Goal: Task Accomplishment & Management: Complete application form

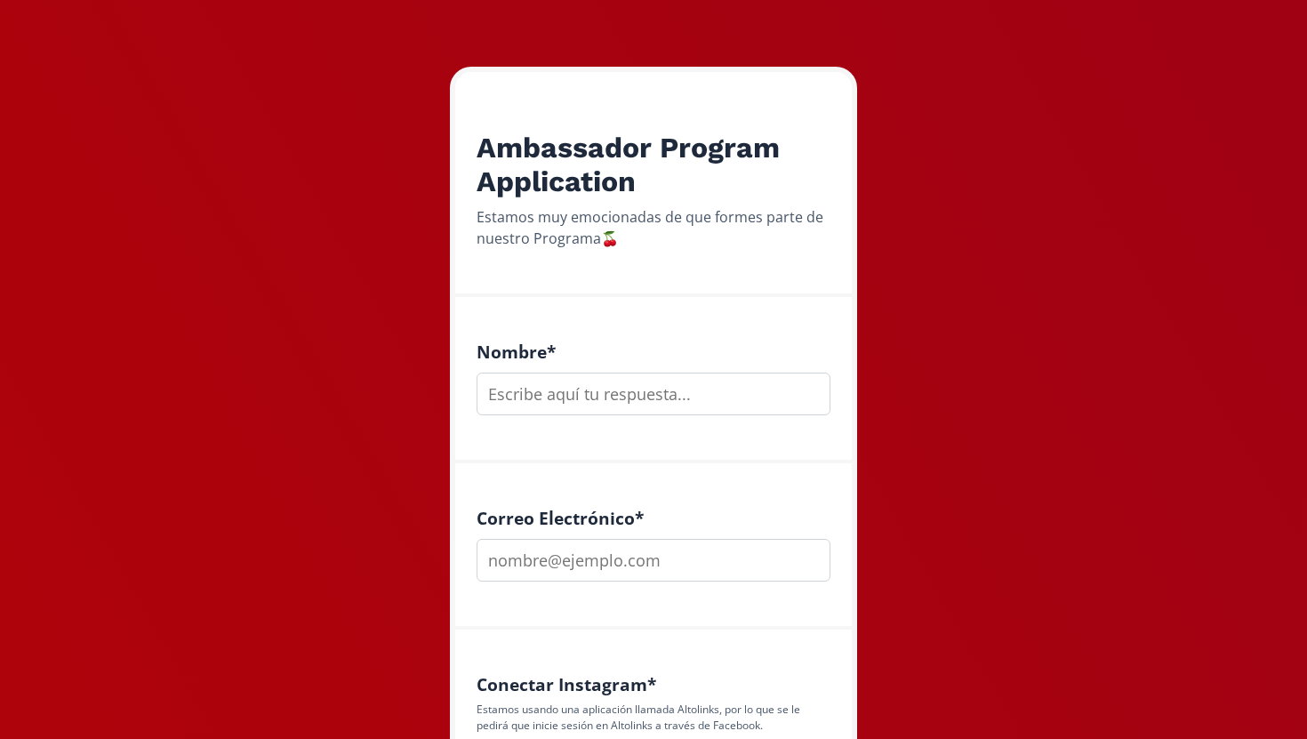
scroll to position [255, 0]
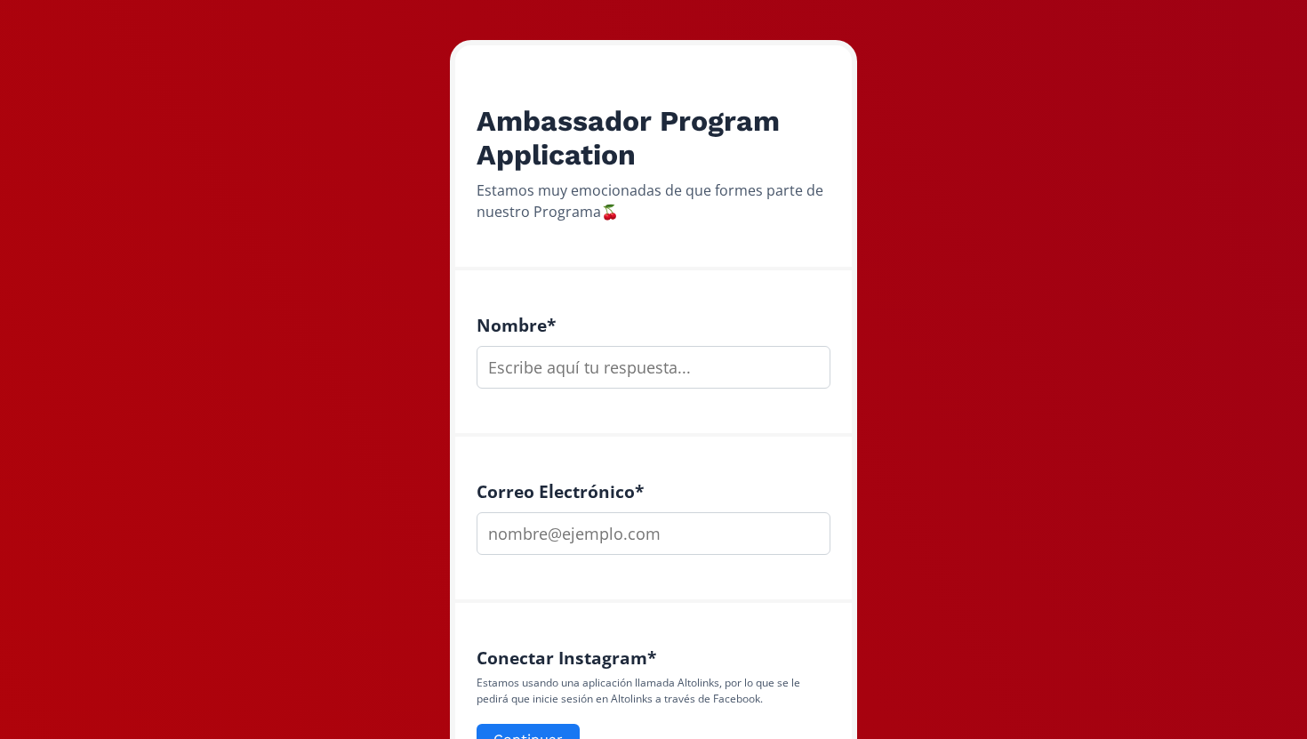
click at [673, 370] on input "text" at bounding box center [653, 367] width 354 height 43
type input "maria"
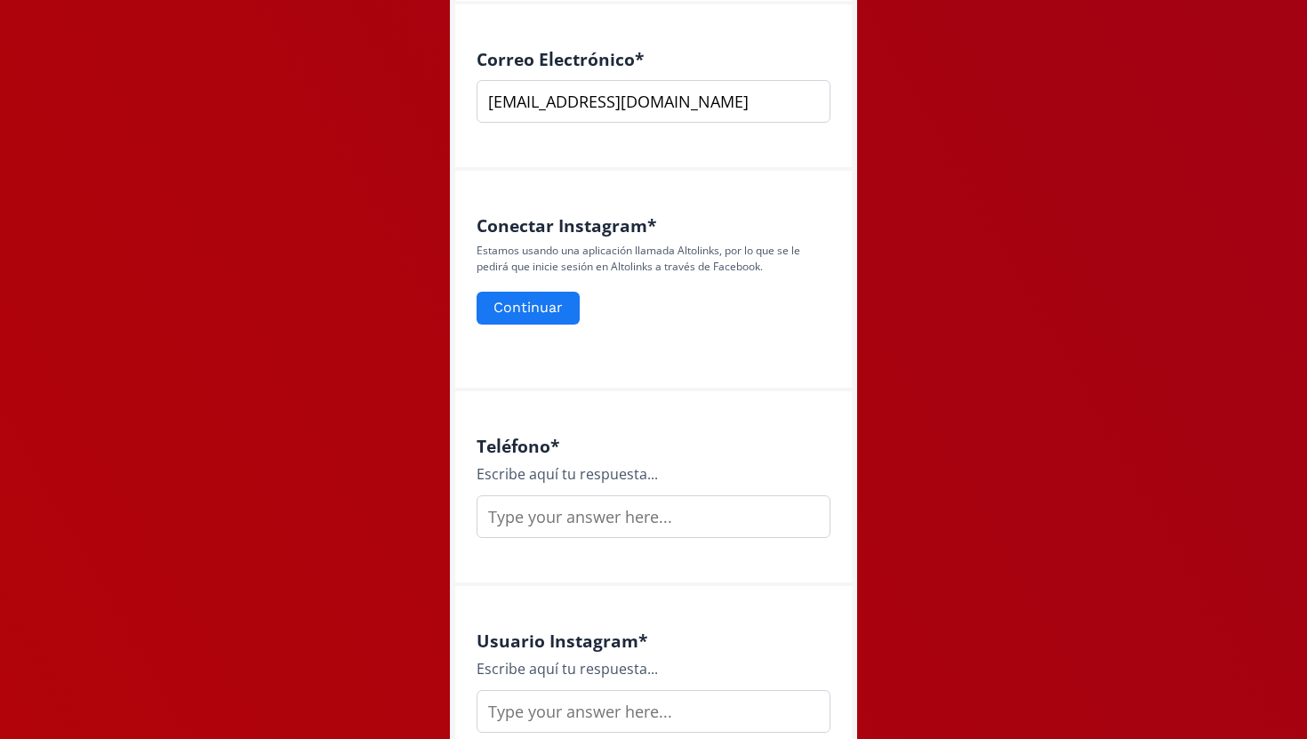
scroll to position [688, 0]
type input "[EMAIL_ADDRESS][DOMAIN_NAME]"
click at [541, 307] on button "Continuar" at bounding box center [528, 307] width 108 height 38
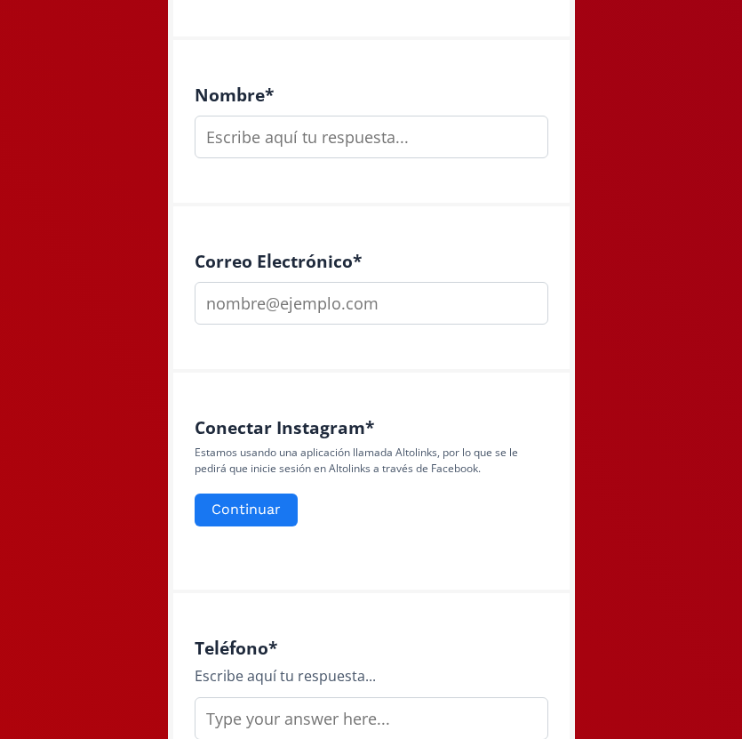
scroll to position [484, 0]
click at [265, 501] on button "Continuar" at bounding box center [246, 511] width 108 height 38
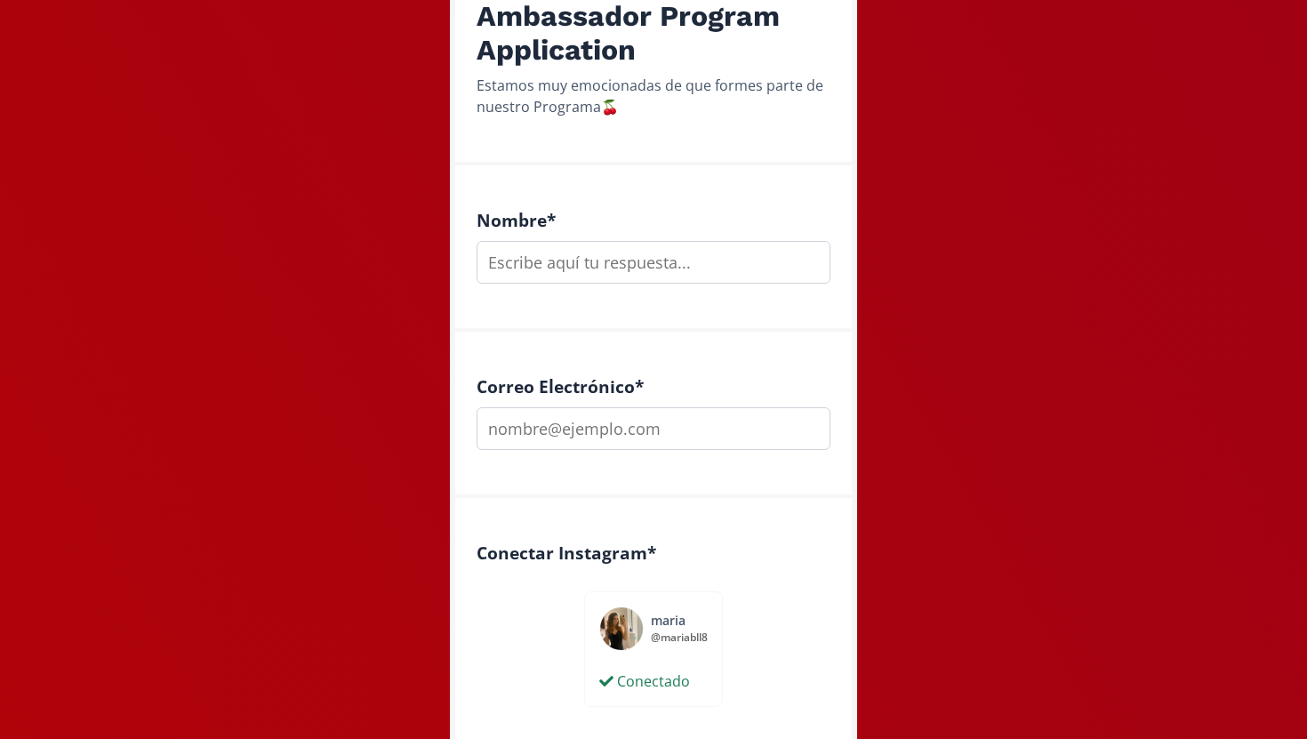
scroll to position [299, 0]
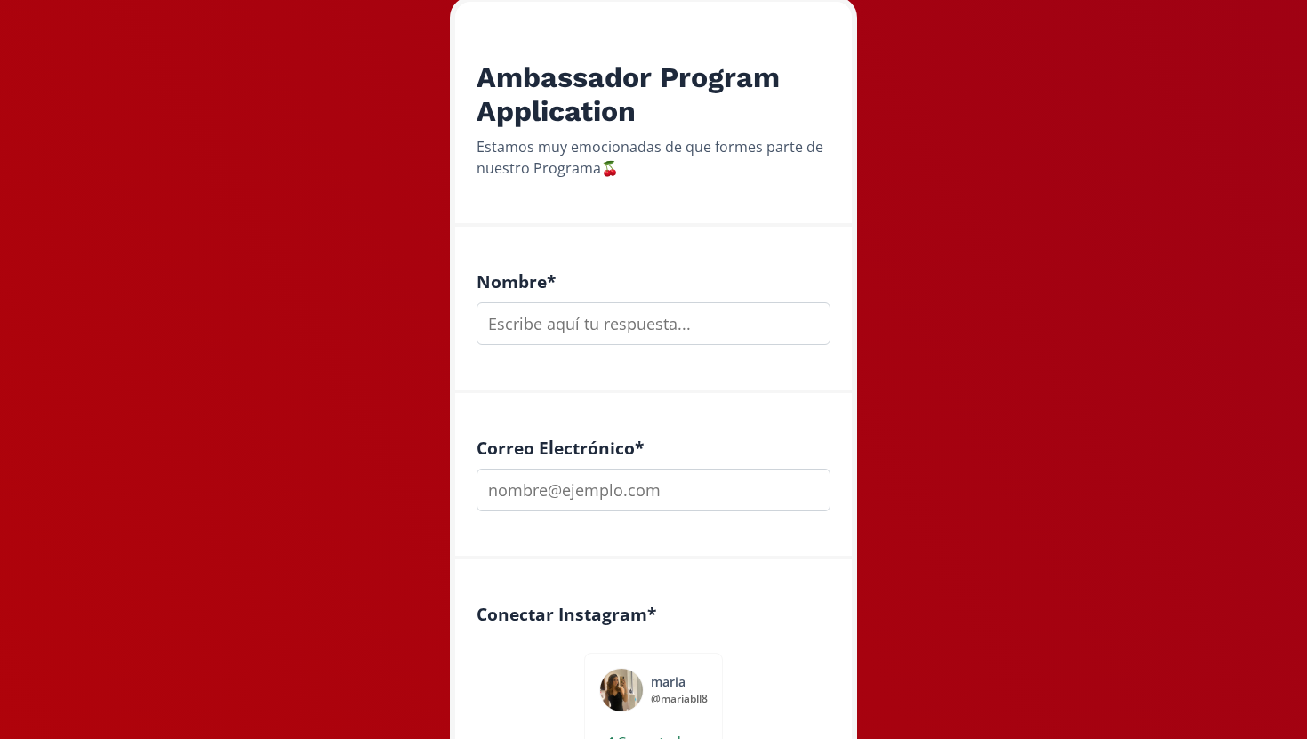
click at [654, 316] on input "text" at bounding box center [653, 323] width 354 height 43
type input "n"
type input "[PERSON_NAME] llaca"
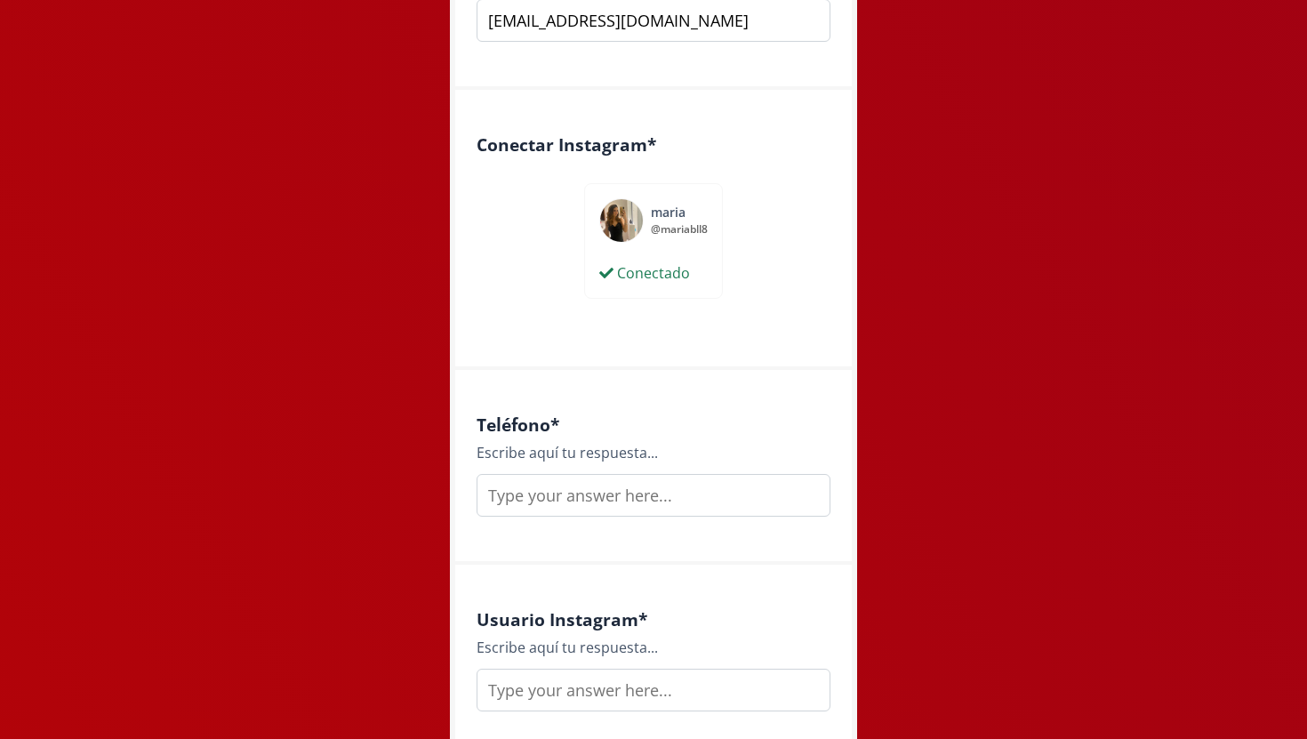
scroll to position [798, 0]
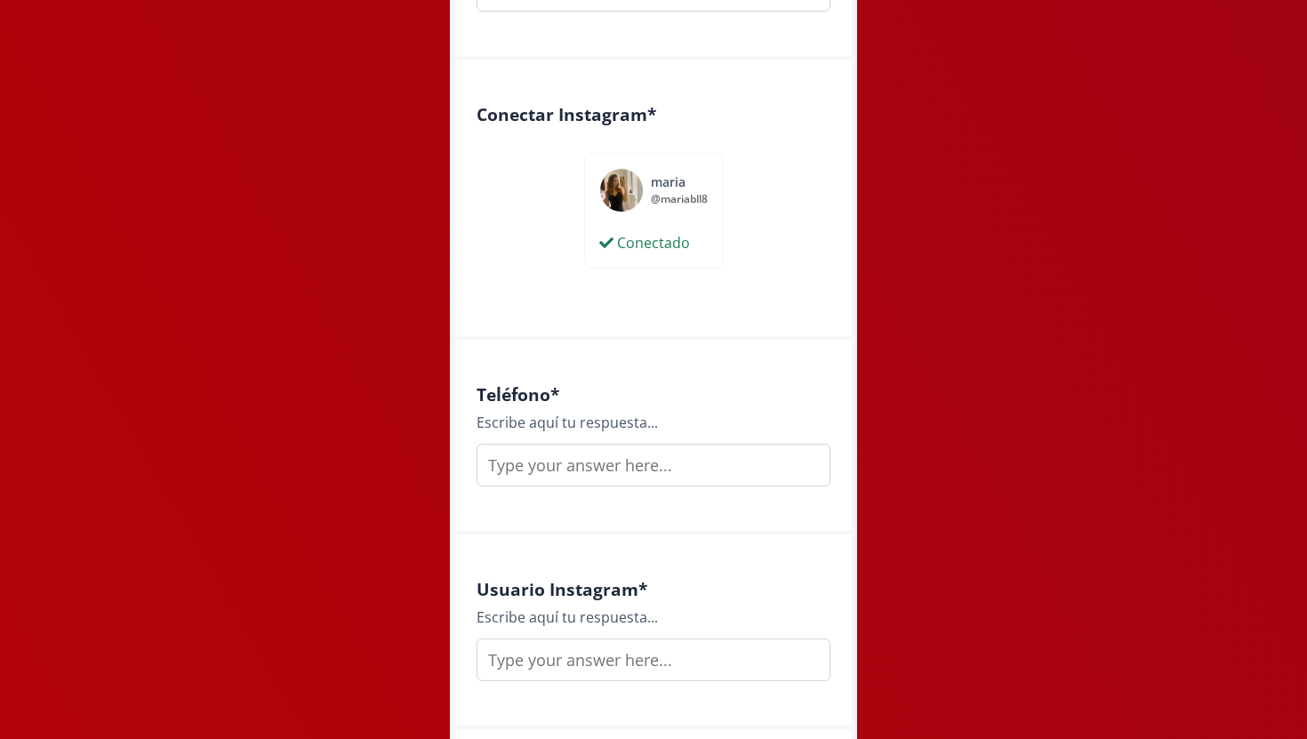
type input "[EMAIL_ADDRESS][DOMAIN_NAME]"
click at [623, 460] on input "text" at bounding box center [653, 465] width 354 height 43
type input "55 49385641"
click at [605, 662] on input "text" at bounding box center [653, 659] width 354 height 43
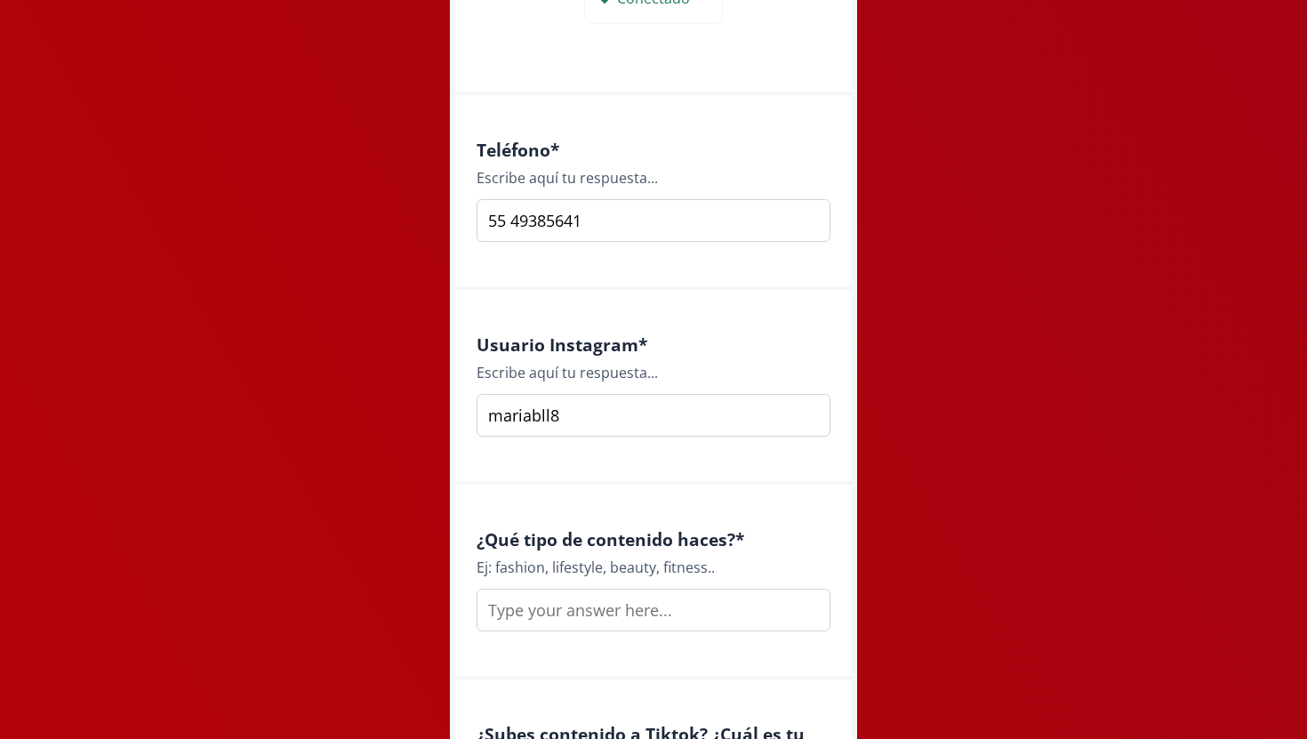
scroll to position [1064, 0]
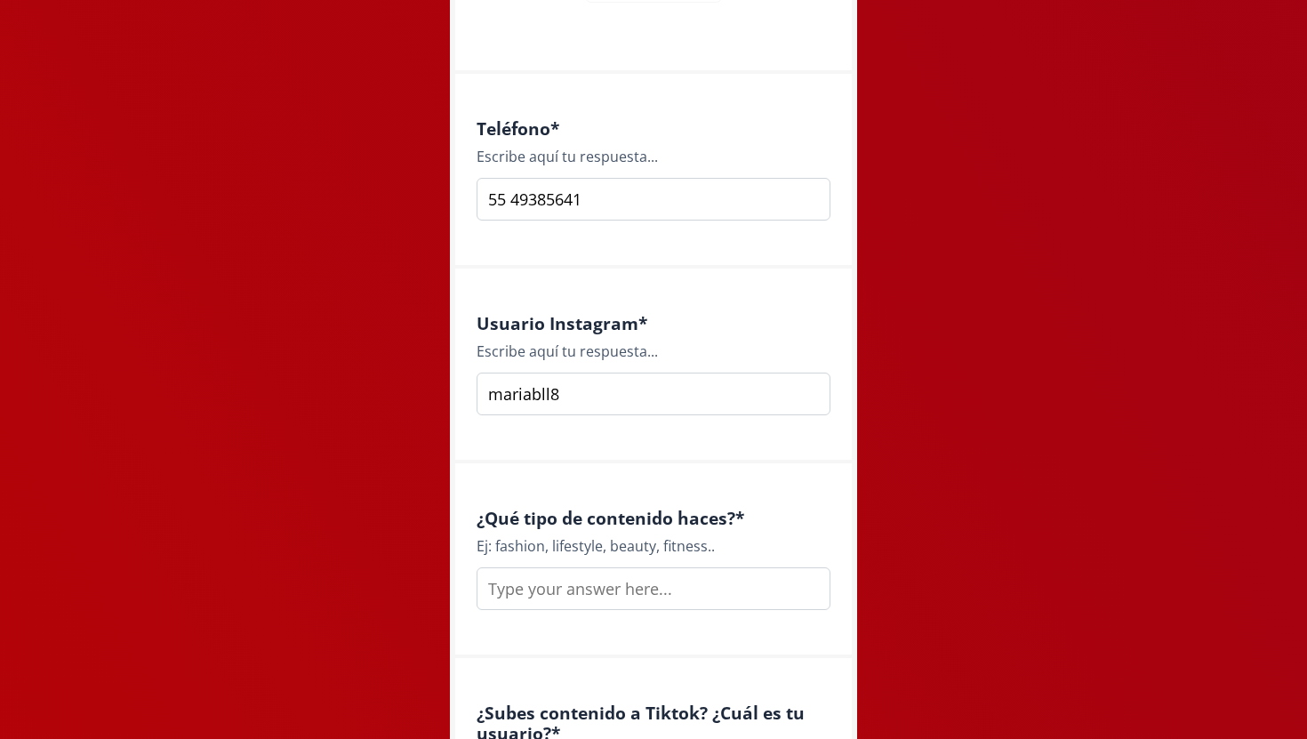
type input "mariabll8"
click at [644, 596] on input "text" at bounding box center [653, 588] width 354 height 43
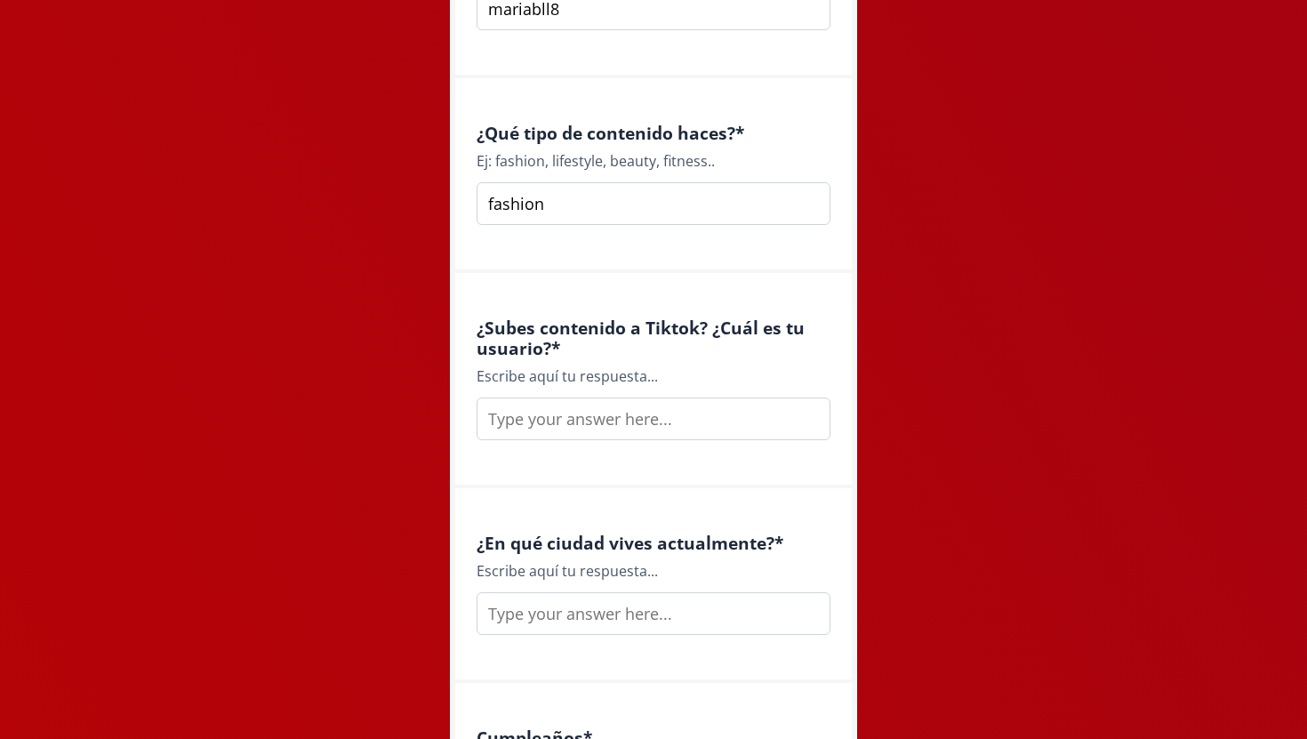
scroll to position [1442, 0]
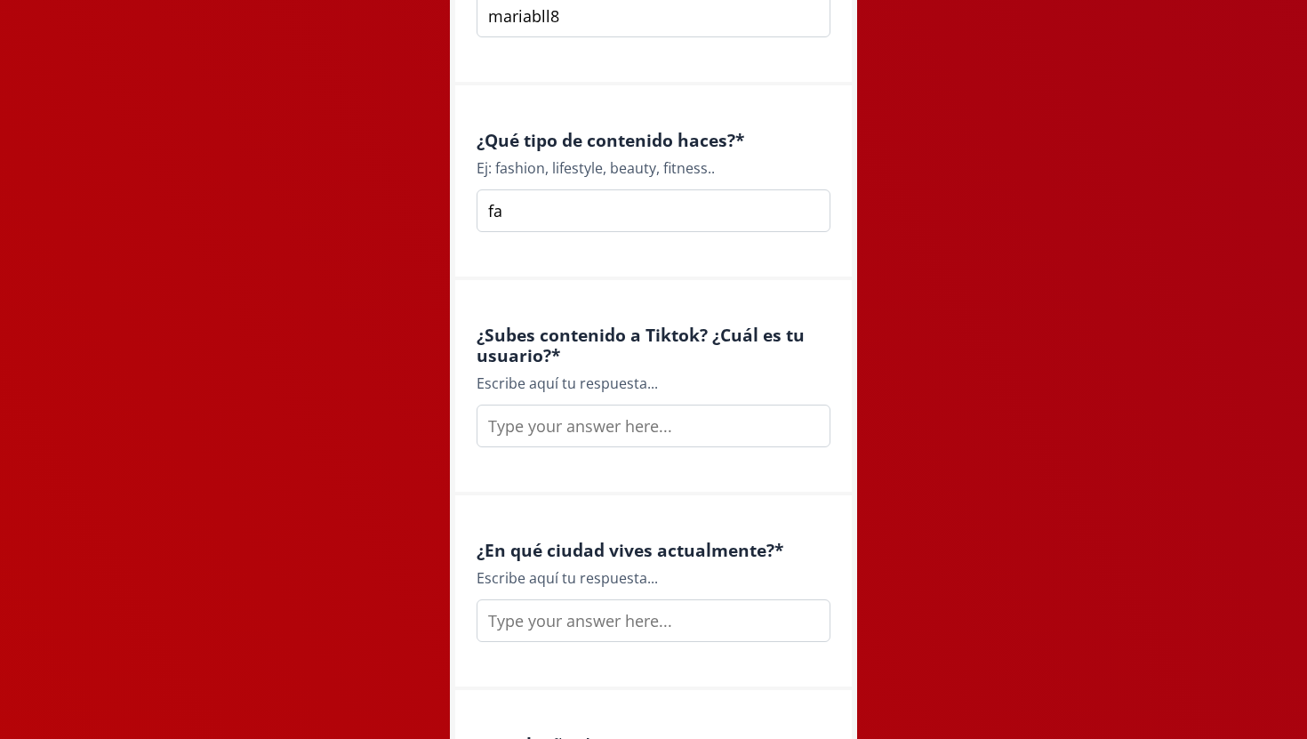
type input "f"
type input "lifestyle"
click at [636, 428] on input "text" at bounding box center [653, 425] width 354 height 43
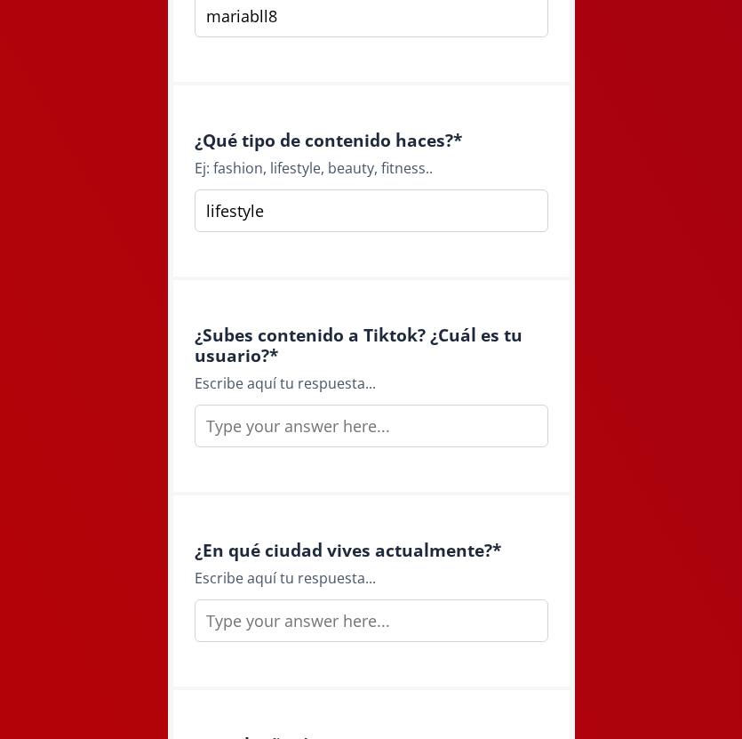
paste input "maariiaabll"
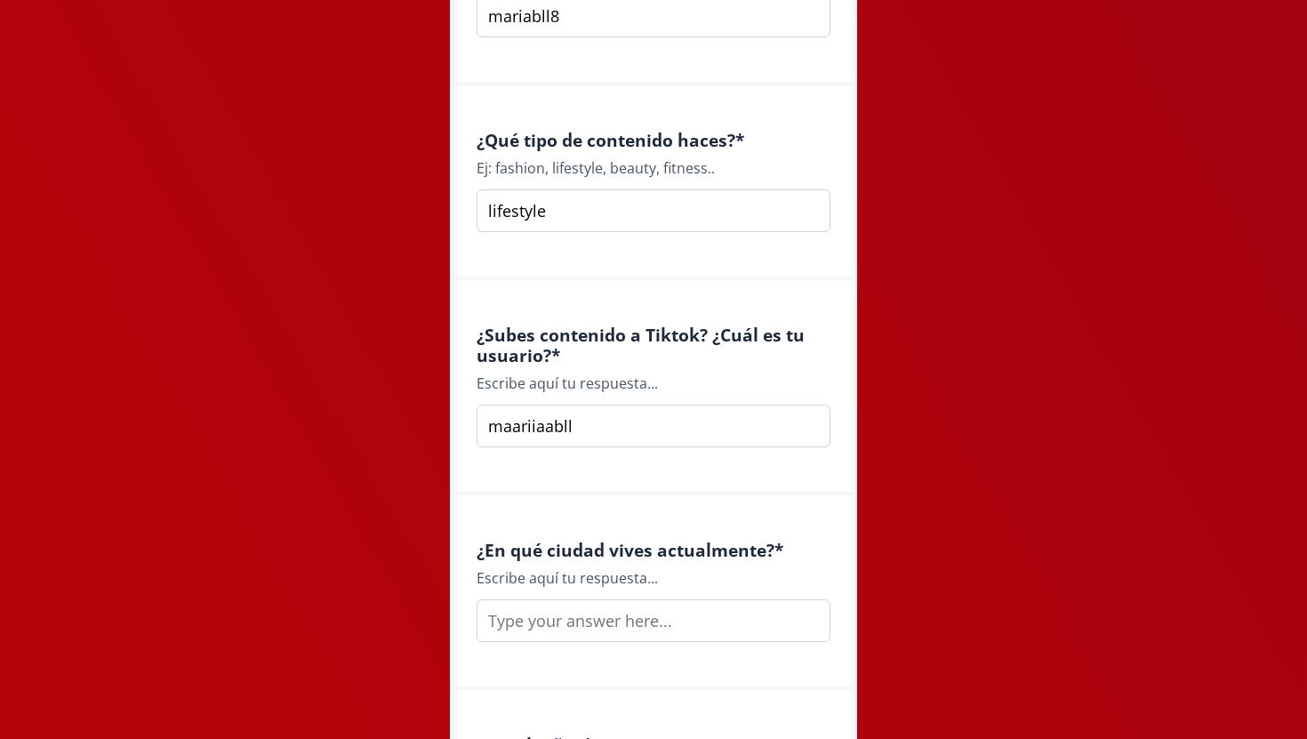
type input "maariiaabll"
type input "ciudad de [GEOGRAPHIC_DATA]"
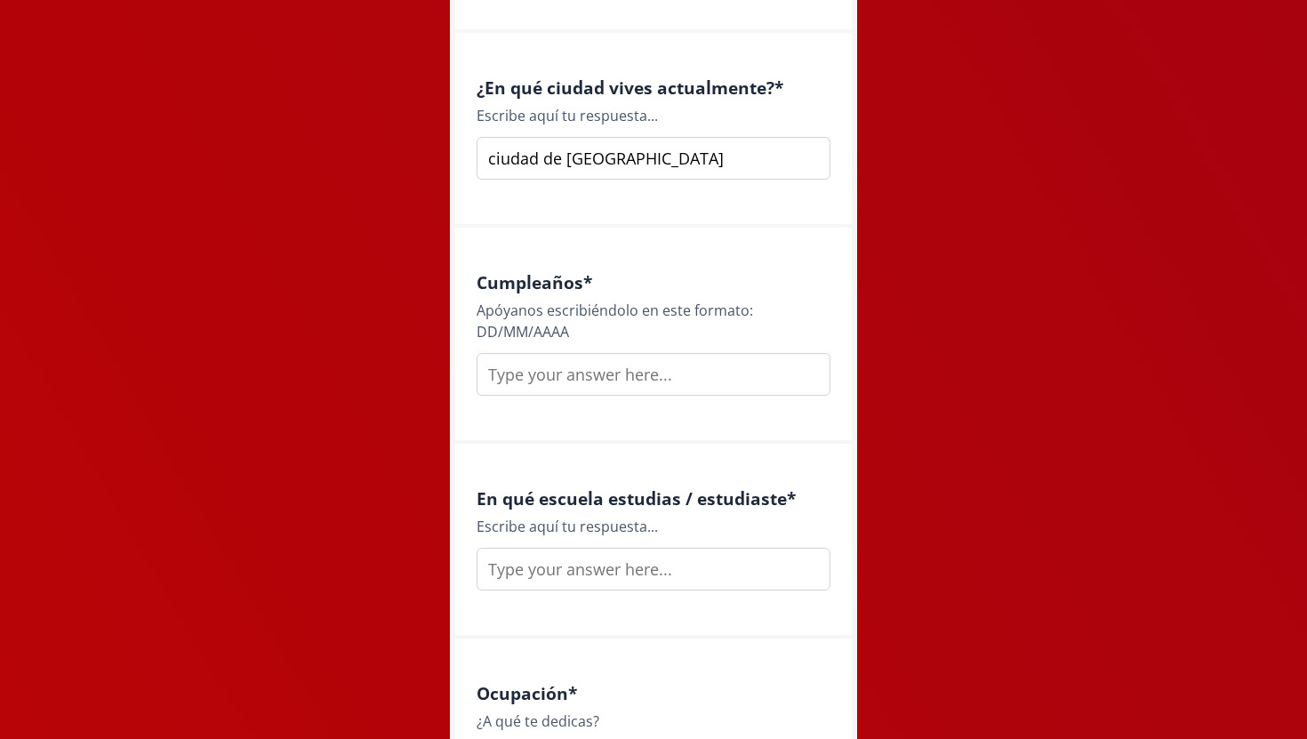
scroll to position [1908, 0]
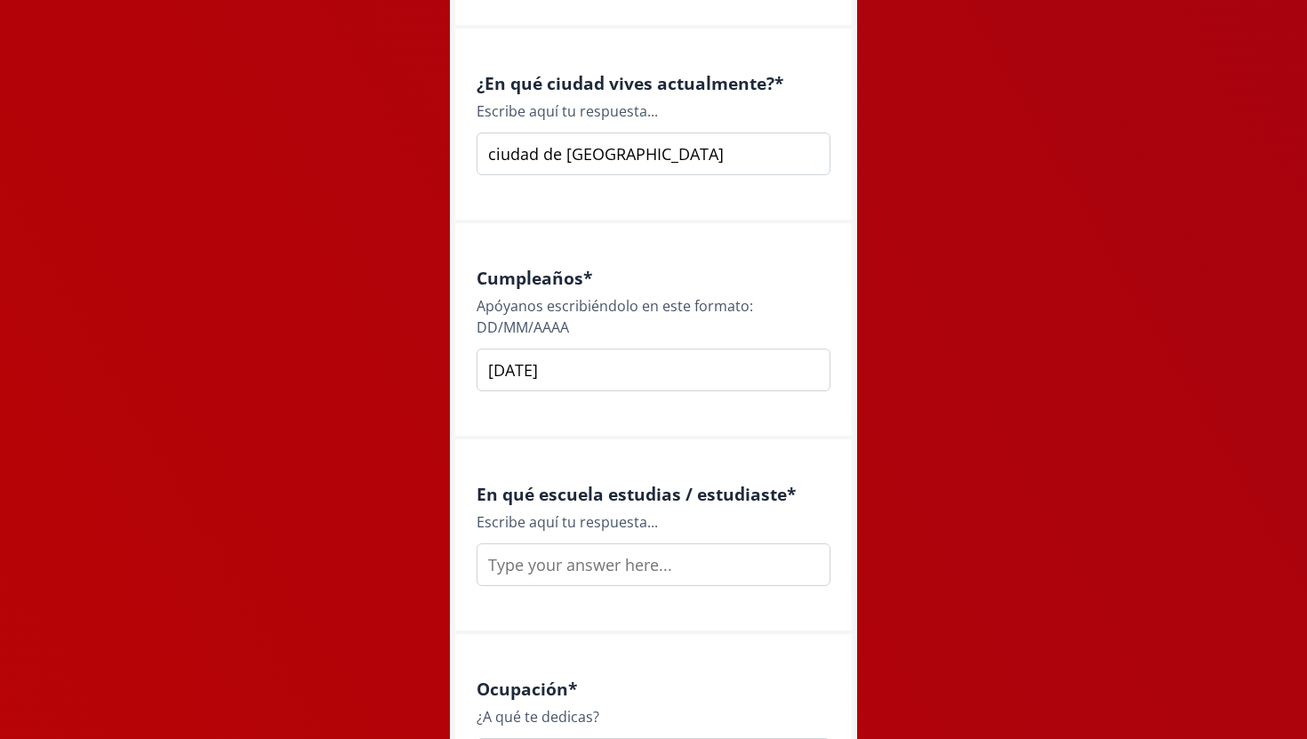
type input "[DATE]"
type input "universidad panamericana"
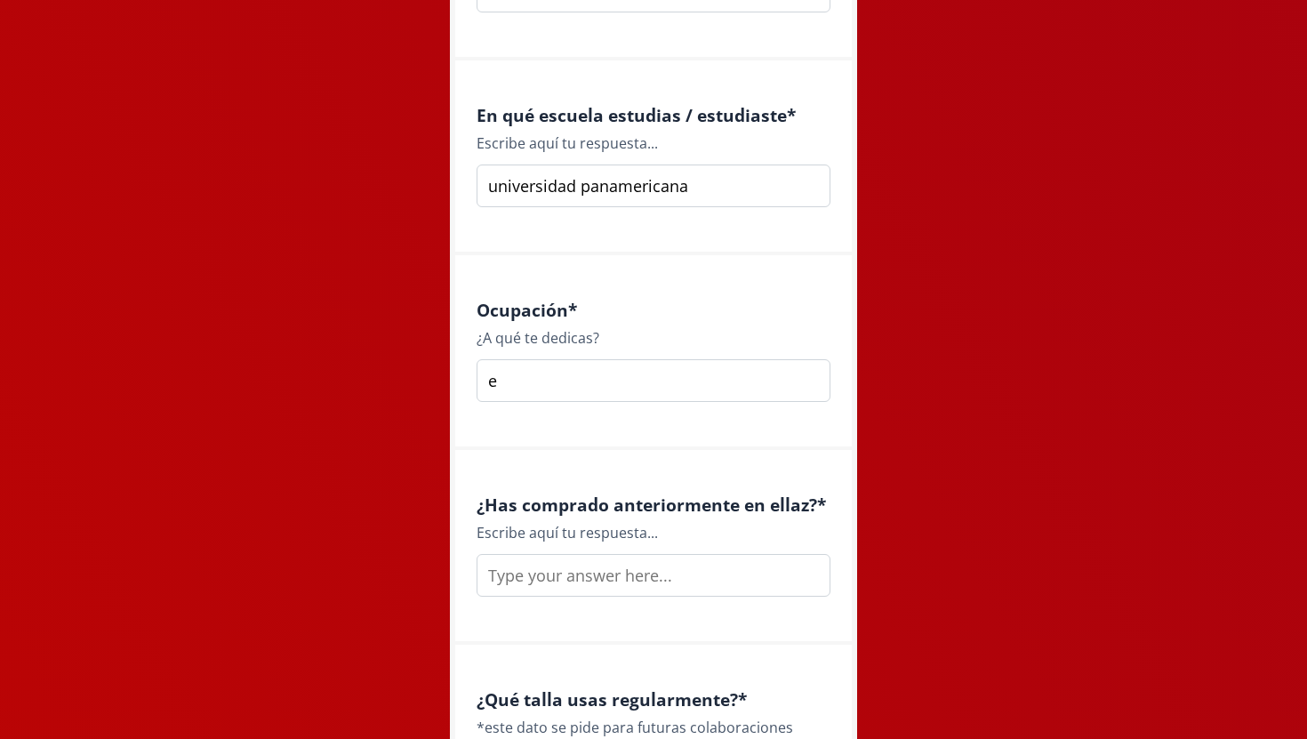
scroll to position [2299, 0]
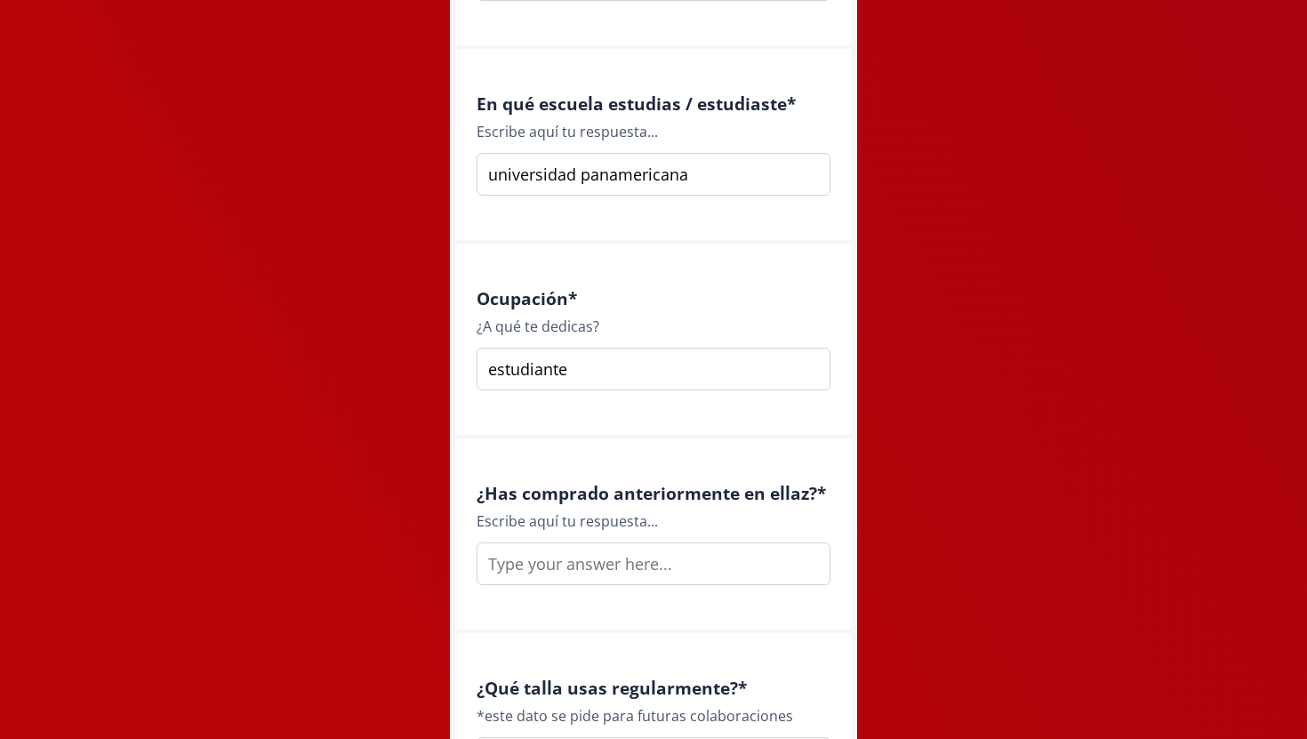
type input "estudiante"
type input "no"
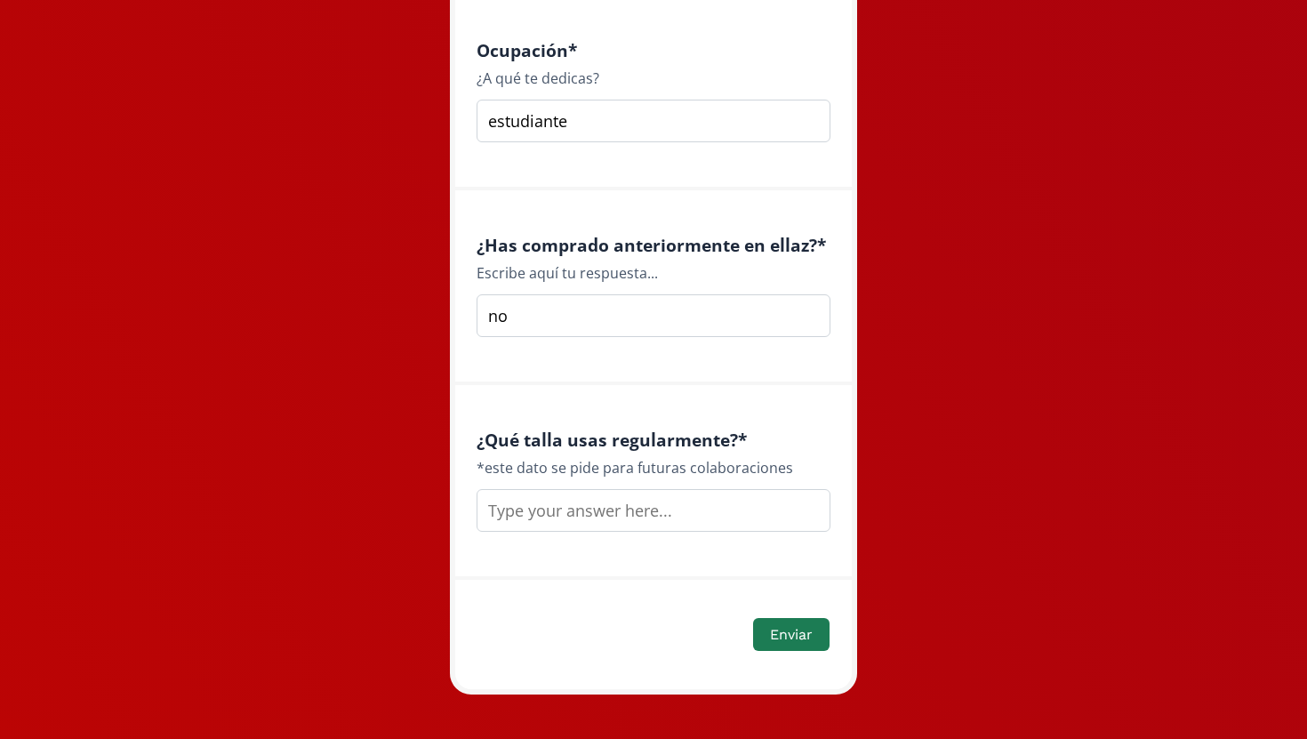
scroll to position [2564, 0]
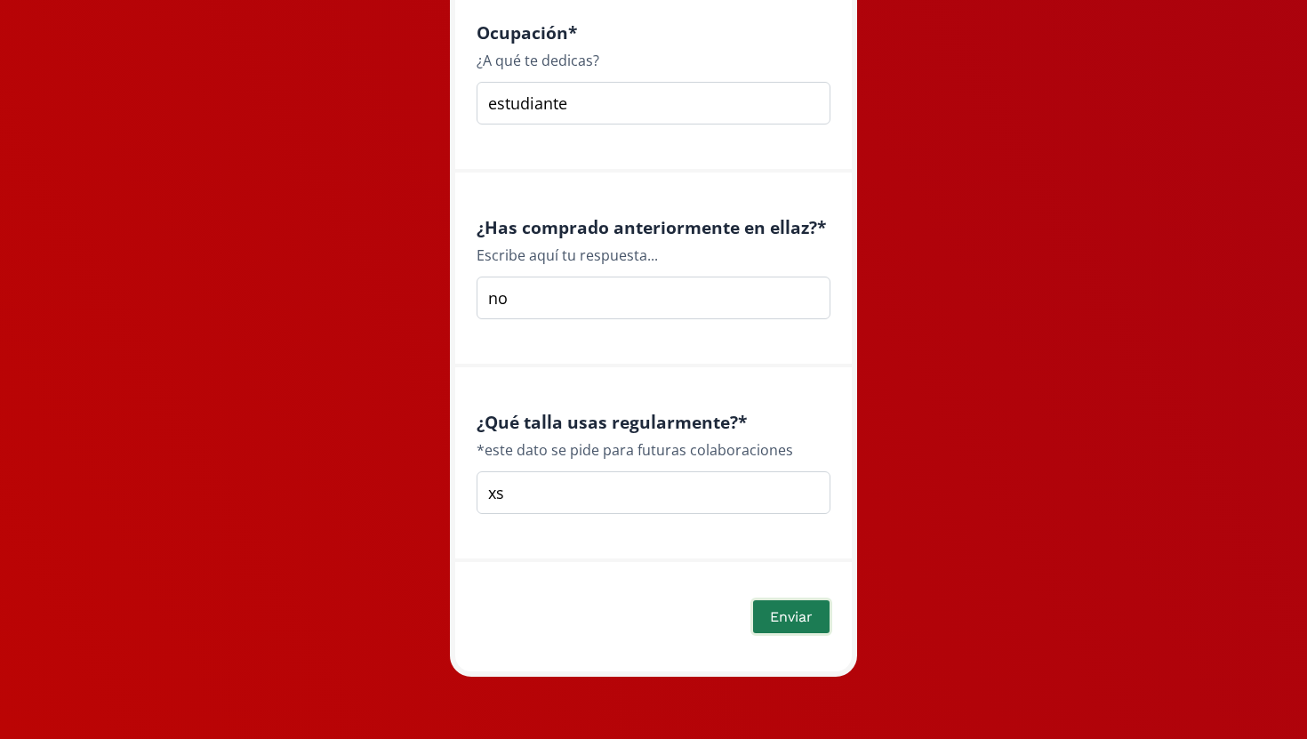
type input "xs"
click at [785, 618] on button "Enviar" at bounding box center [791, 616] width 82 height 38
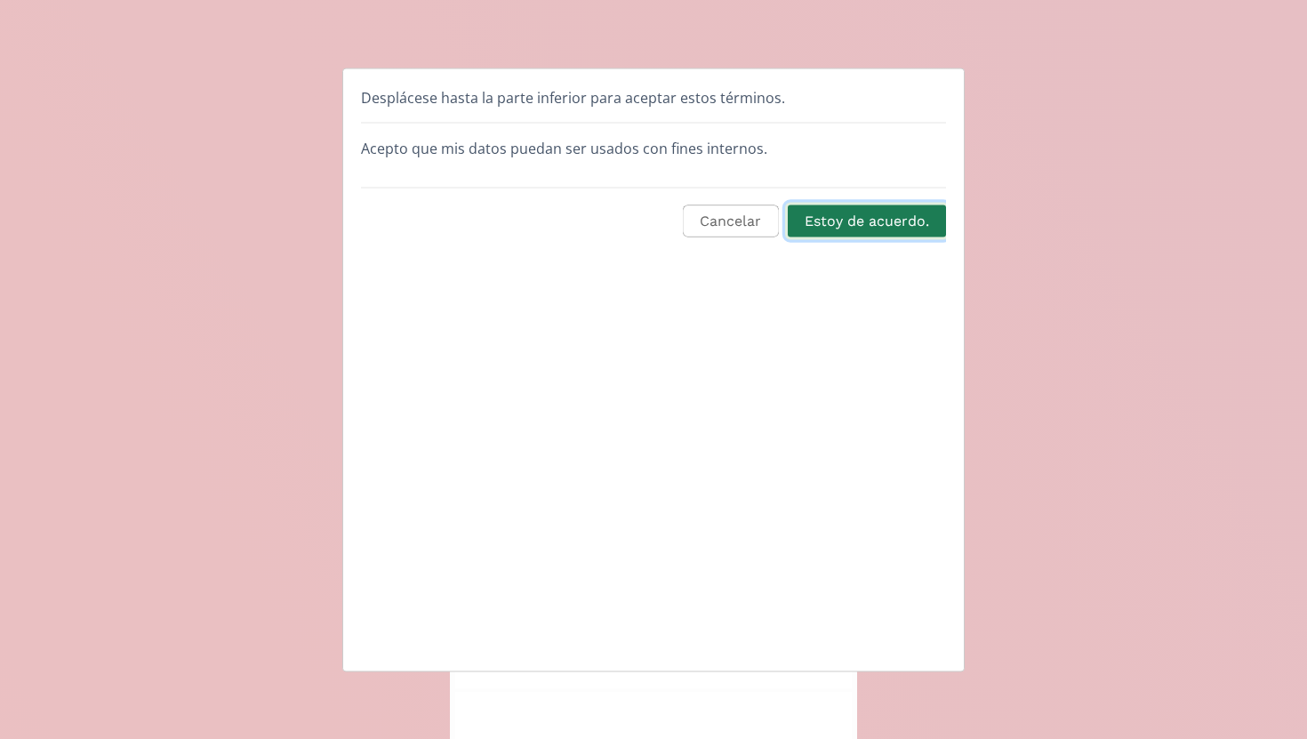
click at [851, 216] on button "Estoy de acuerdo." at bounding box center [867, 221] width 164 height 38
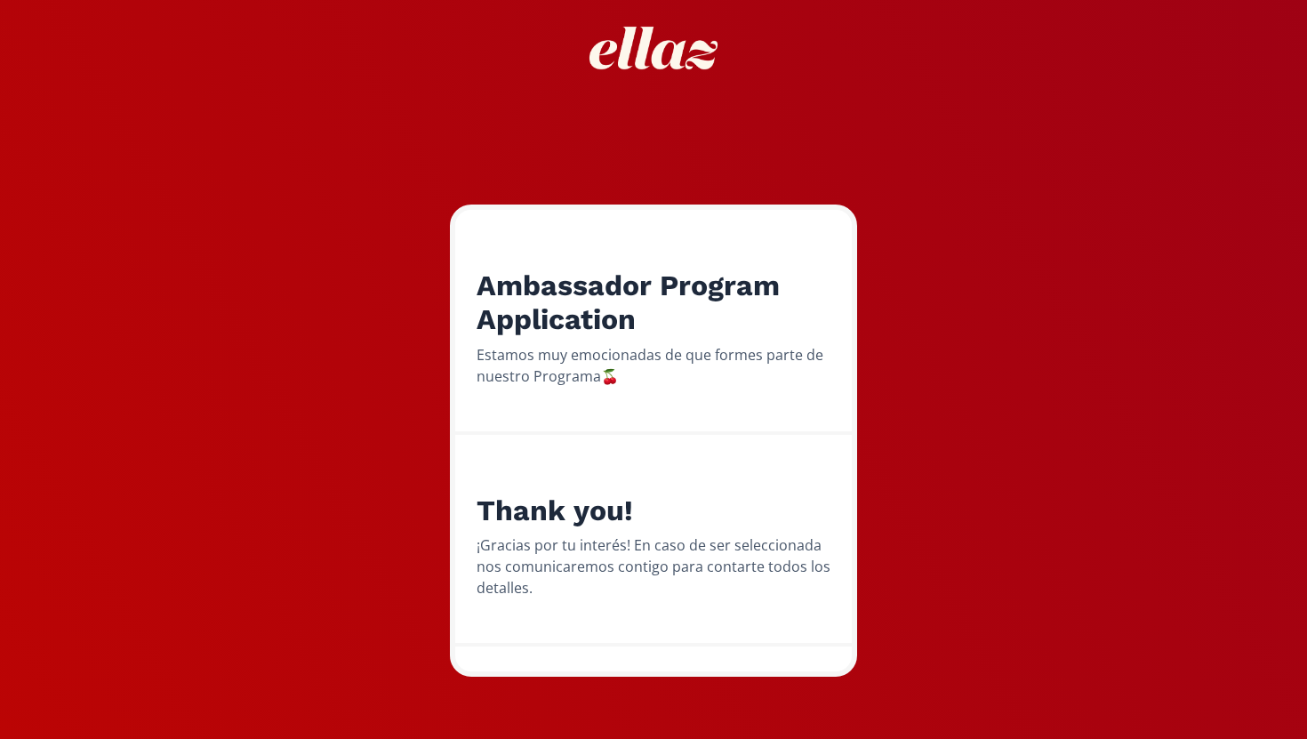
scroll to position [90, 0]
